Goal: Entertainment & Leisure: Consume media (video, audio)

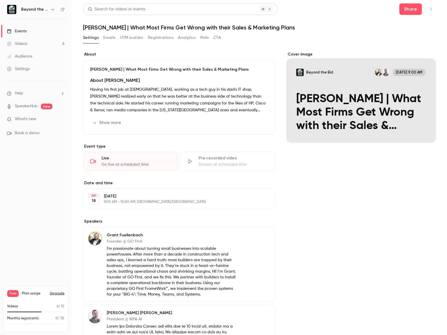
click at [30, 43] on link "Videos 6" at bounding box center [35, 43] width 71 height 13
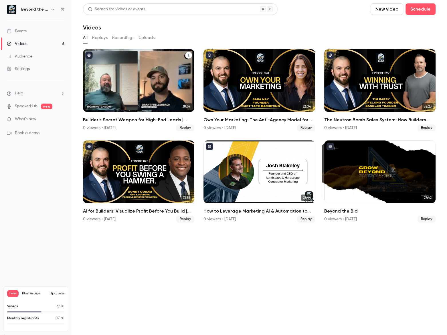
click at [140, 77] on div "Builder's Secret Weapon for High-End Leads | Noah Hutchison" at bounding box center [138, 80] width 111 height 63
click at [140, 77] on main "Search for videos or events New video Schedule Videos All Replays Recordings Up…" at bounding box center [258, 167] width 375 height 335
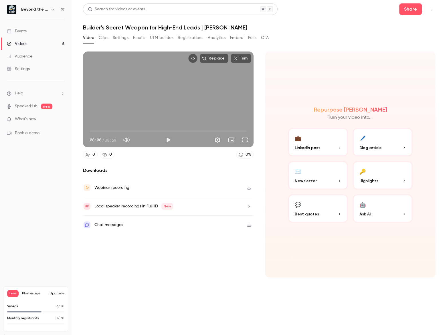
click at [106, 37] on button "Clips" at bounding box center [103, 37] width 9 height 9
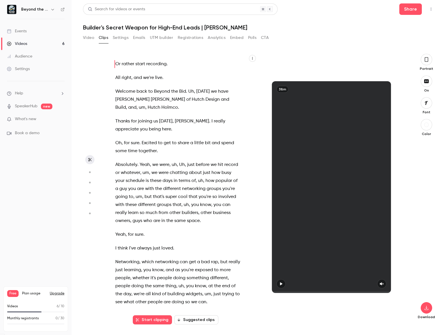
click at [197, 322] on button "Suggested clips" at bounding box center [196, 319] width 44 height 9
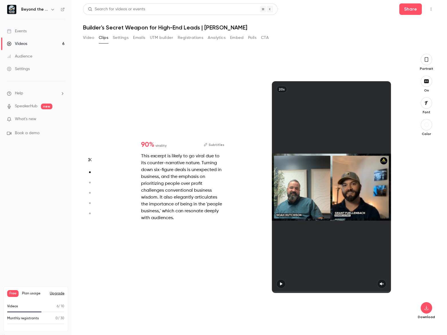
scroll to position [271, 0]
click at [279, 287] on div at bounding box center [331, 187] width 119 height 212
click at [278, 286] on div at bounding box center [331, 187] width 119 height 212
click at [153, 162] on div "This excerpt is likely to go viral due to its counter-narrative nature. Turning…" at bounding box center [182, 187] width 83 height 69
click at [326, 154] on div at bounding box center [331, 187] width 119 height 212
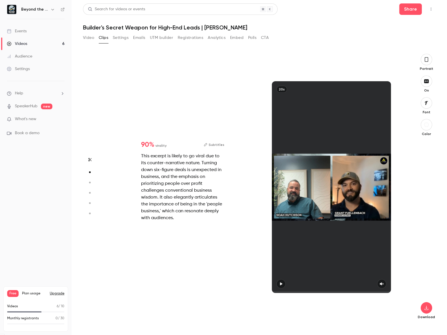
click at [424, 56] on icon "button" at bounding box center [426, 59] width 5 height 6
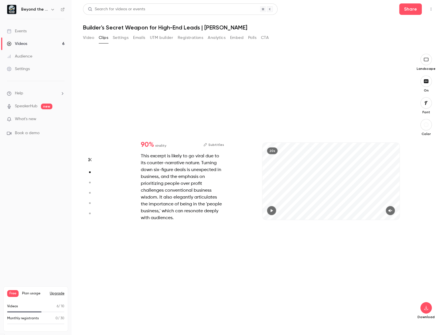
click at [268, 210] on button "button" at bounding box center [271, 210] width 9 height 9
click at [424, 83] on icon "button" at bounding box center [425, 81] width 5 height 4
click at [429, 81] on icon "button" at bounding box center [426, 81] width 6 height 5
click at [390, 210] on icon "button" at bounding box center [390, 210] width 4 height 3
click at [427, 61] on icon "button" at bounding box center [425, 59] width 5 height 3
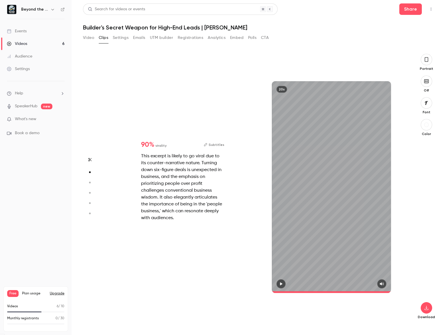
type input "**"
